Goal: Task Accomplishment & Management: Manage account settings

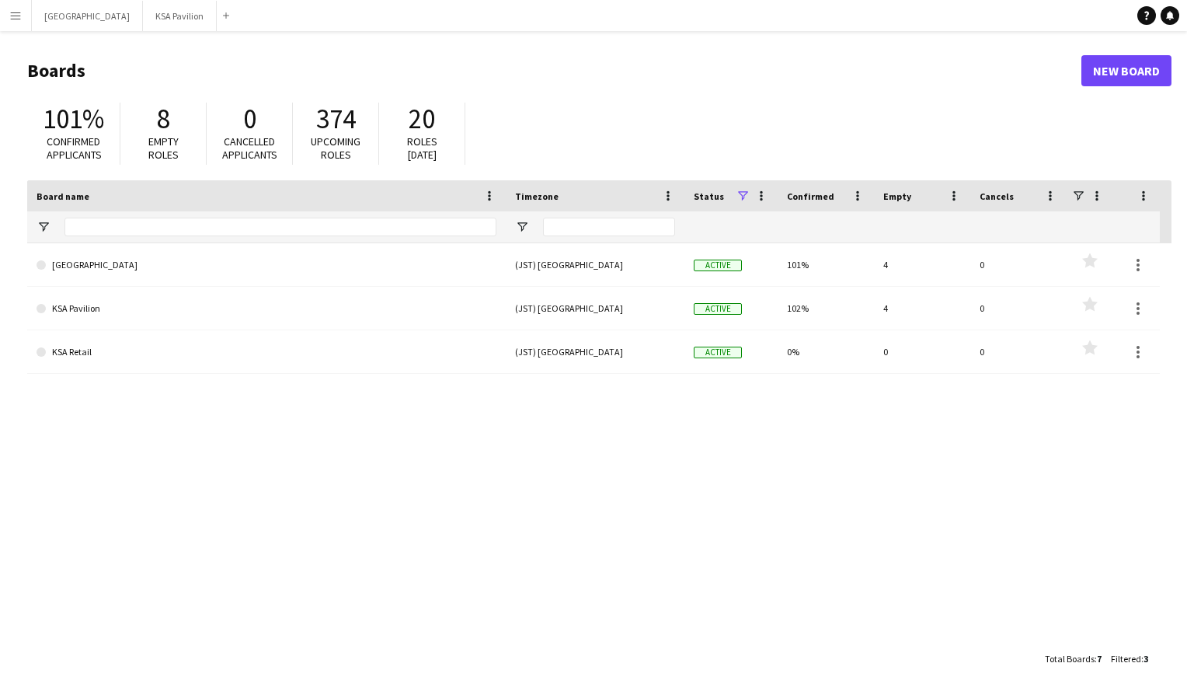
click at [17, 22] on button "Menu" at bounding box center [15, 15] width 31 height 31
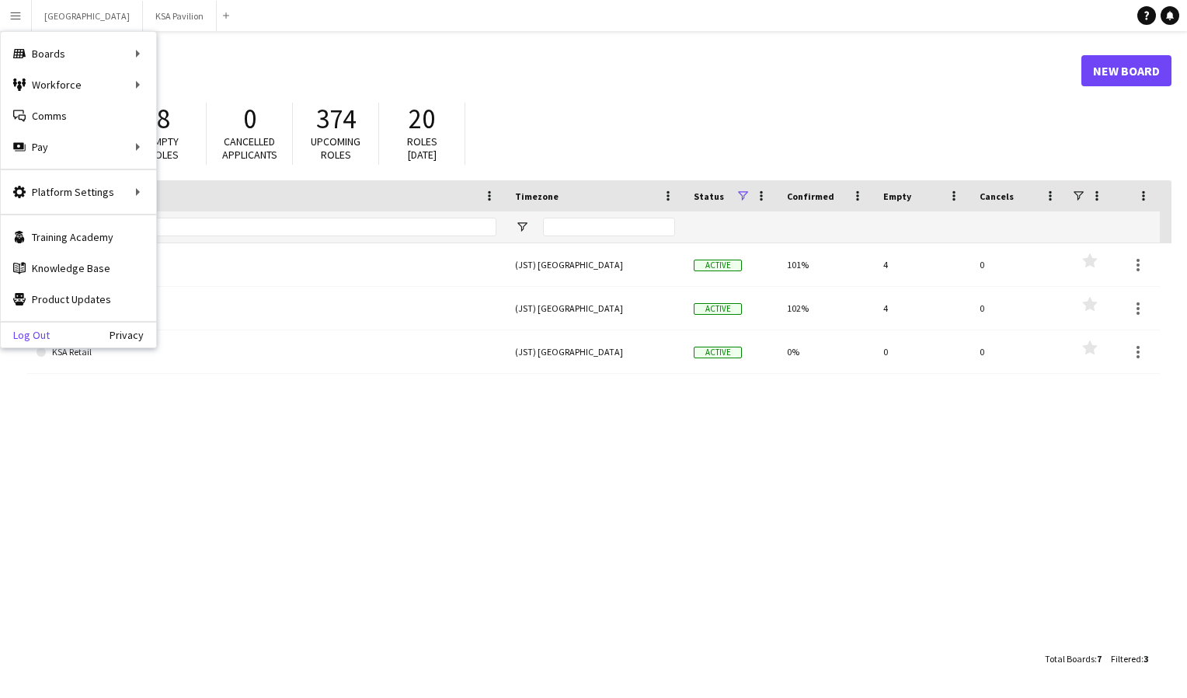
click at [27, 334] on link "Log Out" at bounding box center [25, 335] width 49 height 12
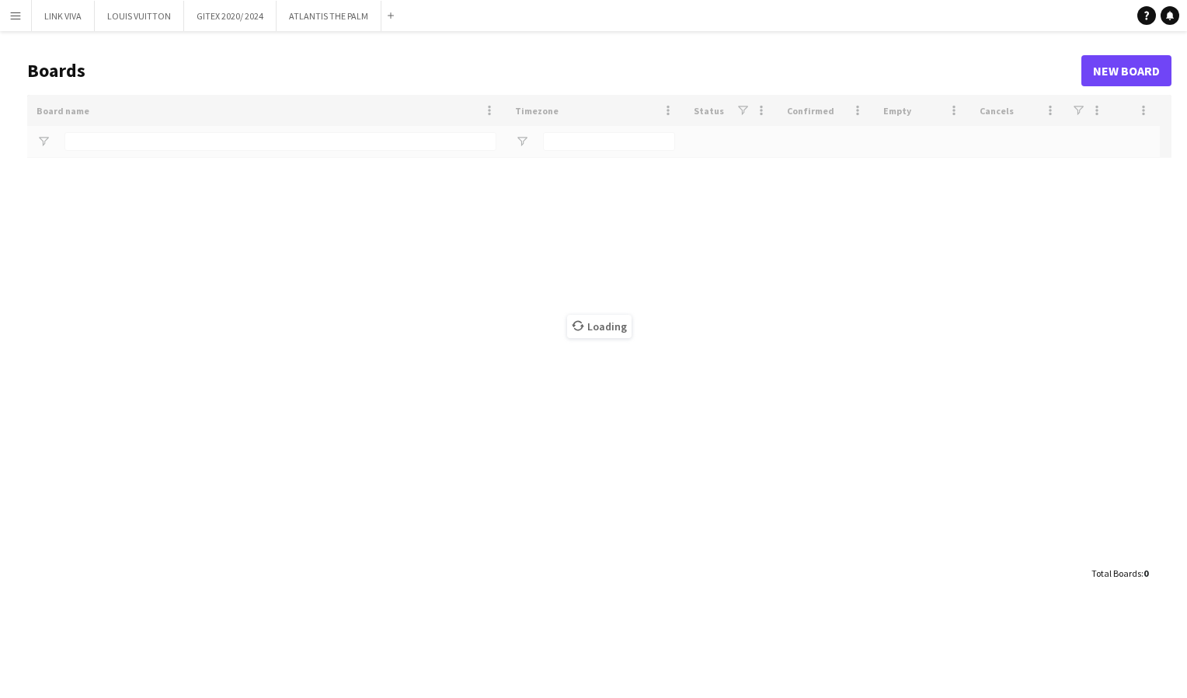
type input "*****"
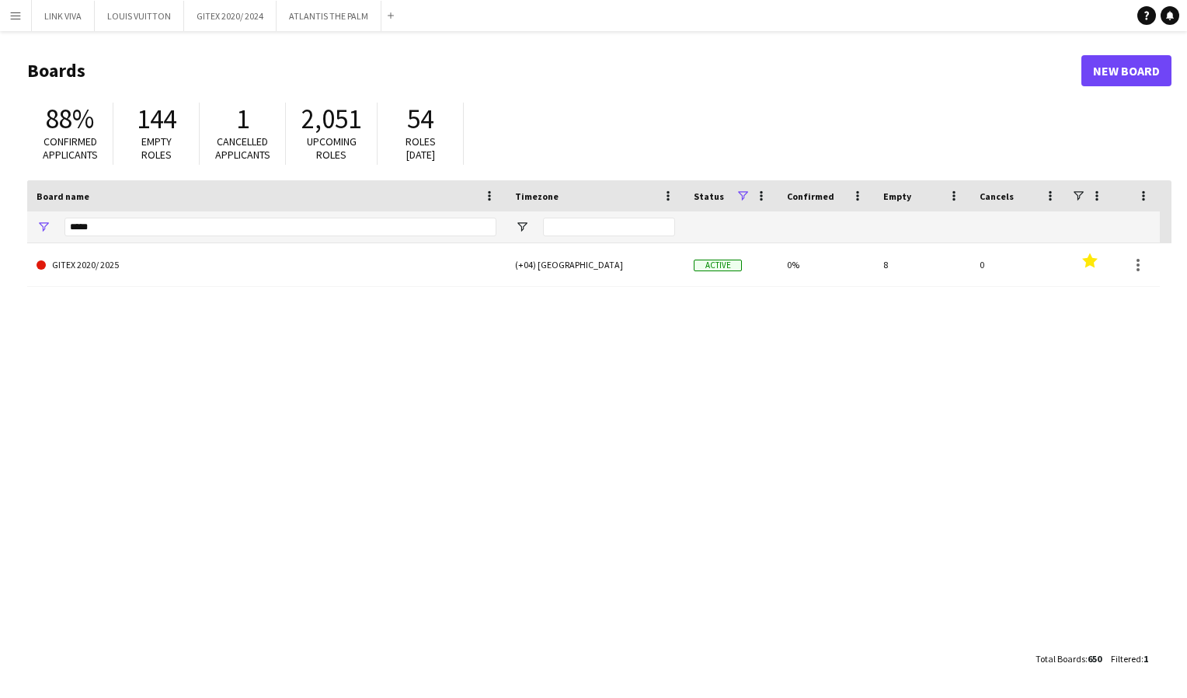
click at [12, 18] on app-icon "Menu" at bounding box center [15, 15] width 12 height 12
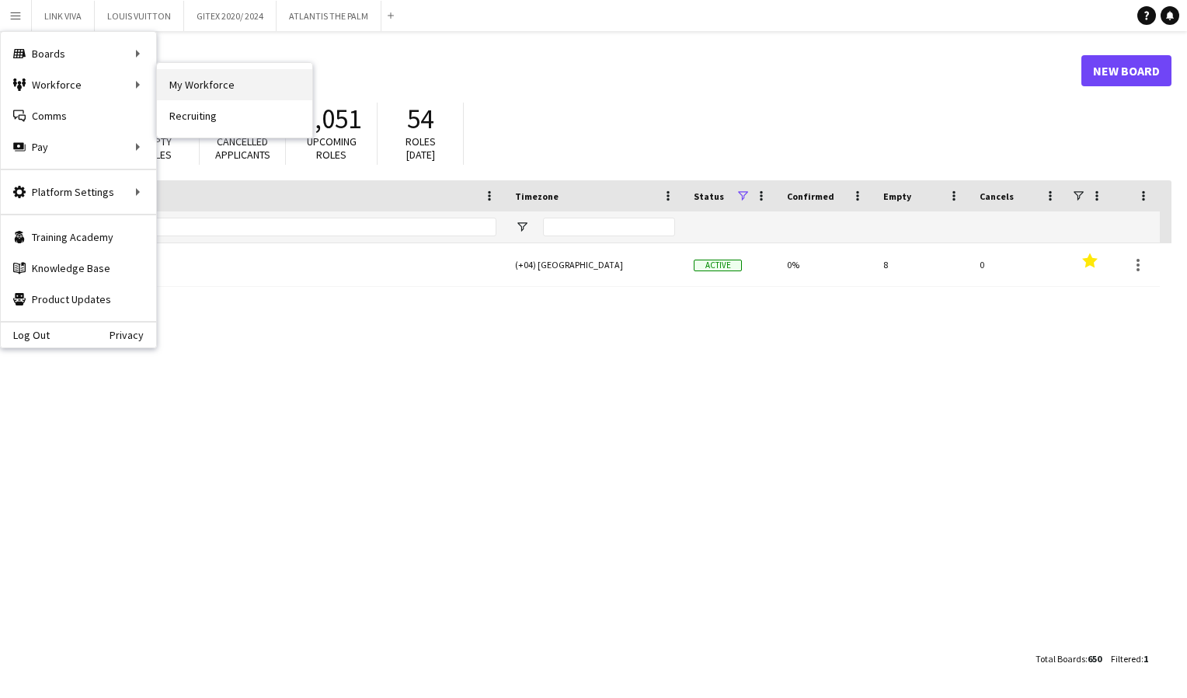
click at [190, 89] on link "My Workforce" at bounding box center [234, 84] width 155 height 31
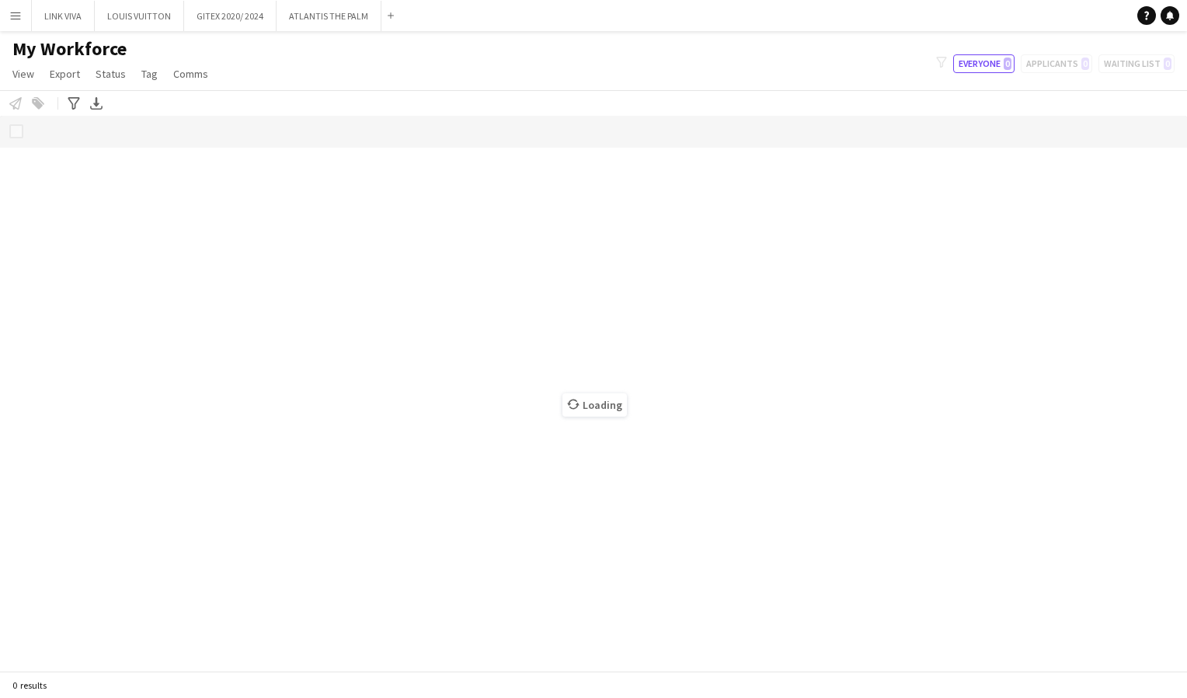
click at [13, 16] on app-icon "Menu" at bounding box center [15, 15] width 12 height 12
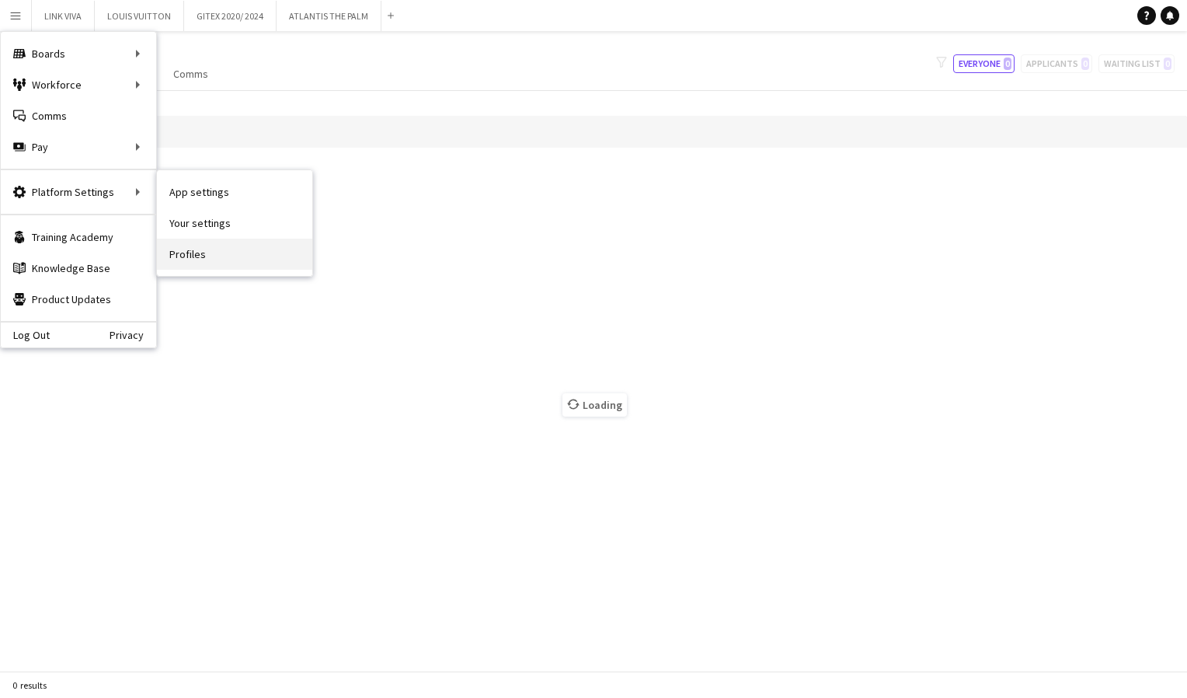
click at [186, 246] on link "Profiles" at bounding box center [234, 253] width 155 height 31
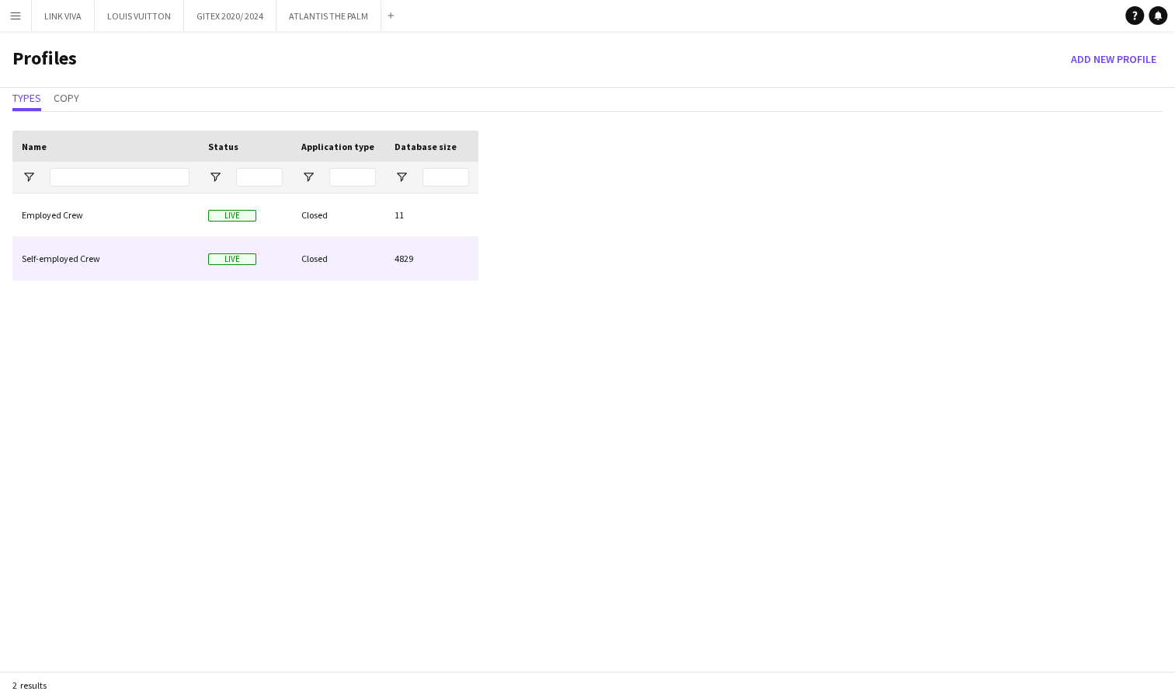
click at [85, 262] on div "Self-employed Crew" at bounding box center [105, 258] width 186 height 43
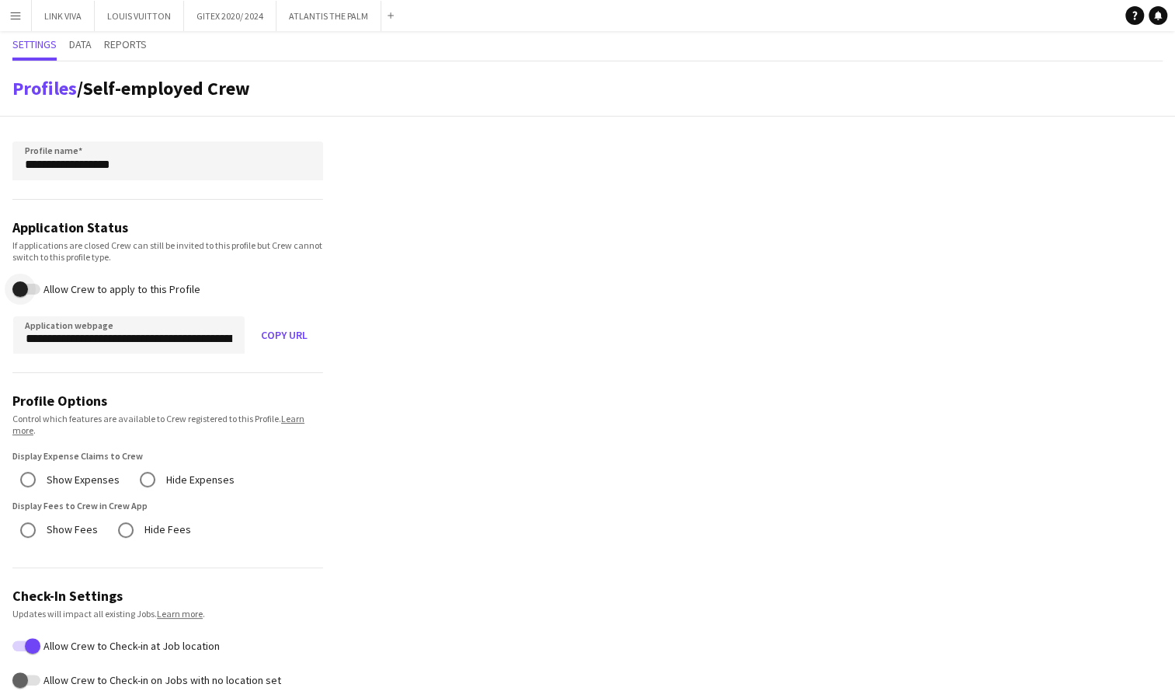
click at [37, 289] on span "button" at bounding box center [26, 289] width 28 height 11
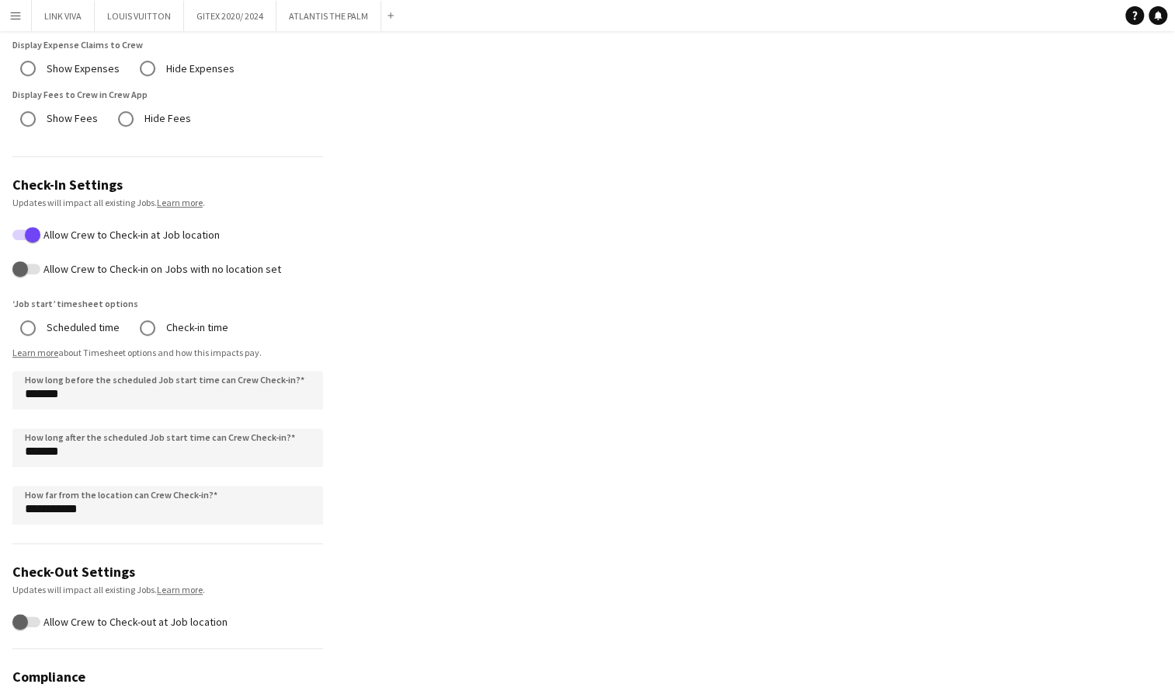
scroll to position [572, 0]
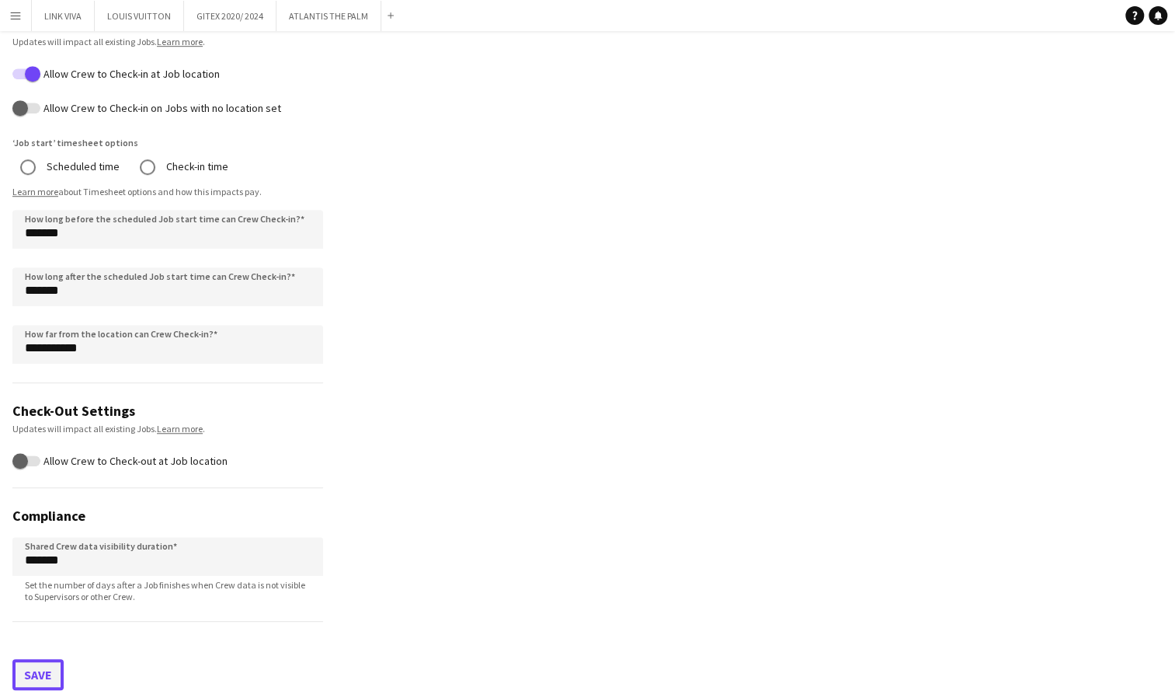
click at [36, 676] on button "Save" at bounding box center [37, 674] width 51 height 31
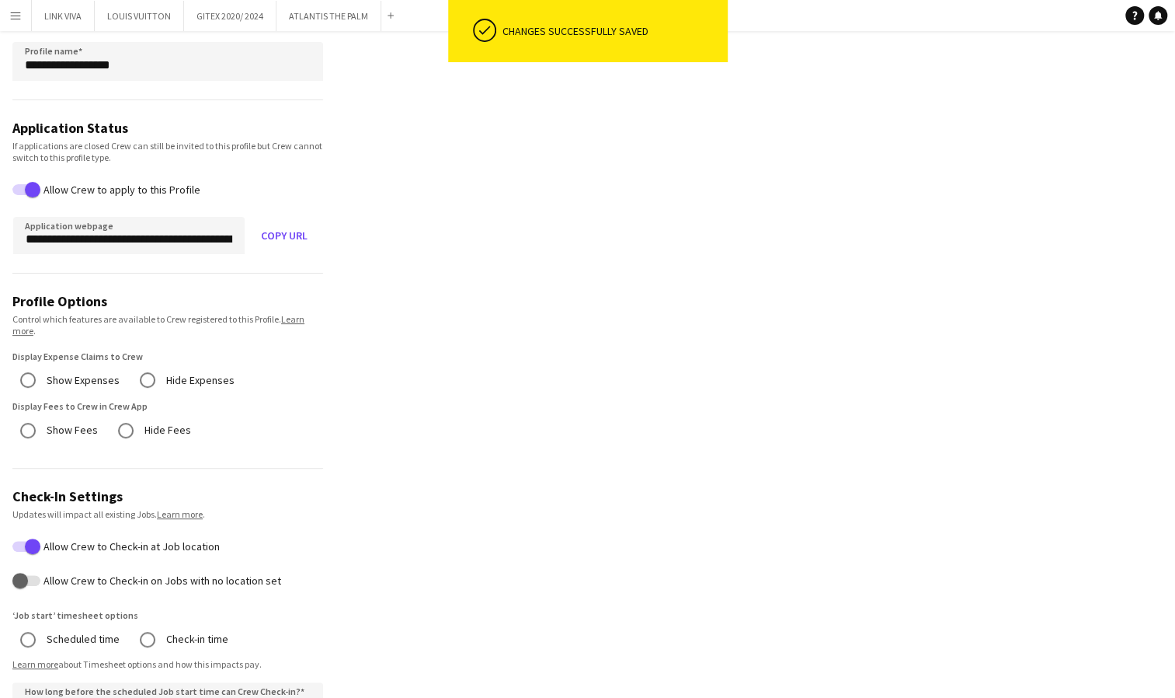
scroll to position [0, 0]
